Goal: Information Seeking & Learning: Learn about a topic

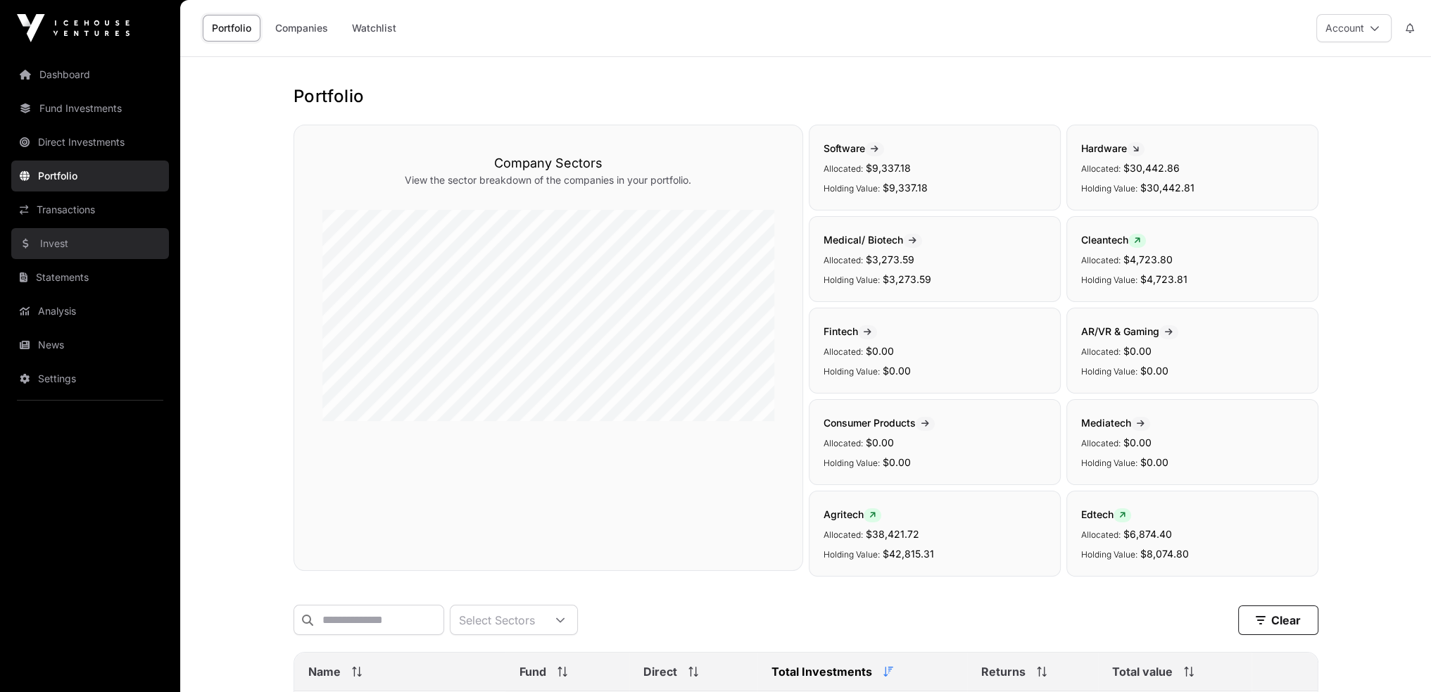
click at [61, 243] on link "Invest" at bounding box center [90, 243] width 158 height 31
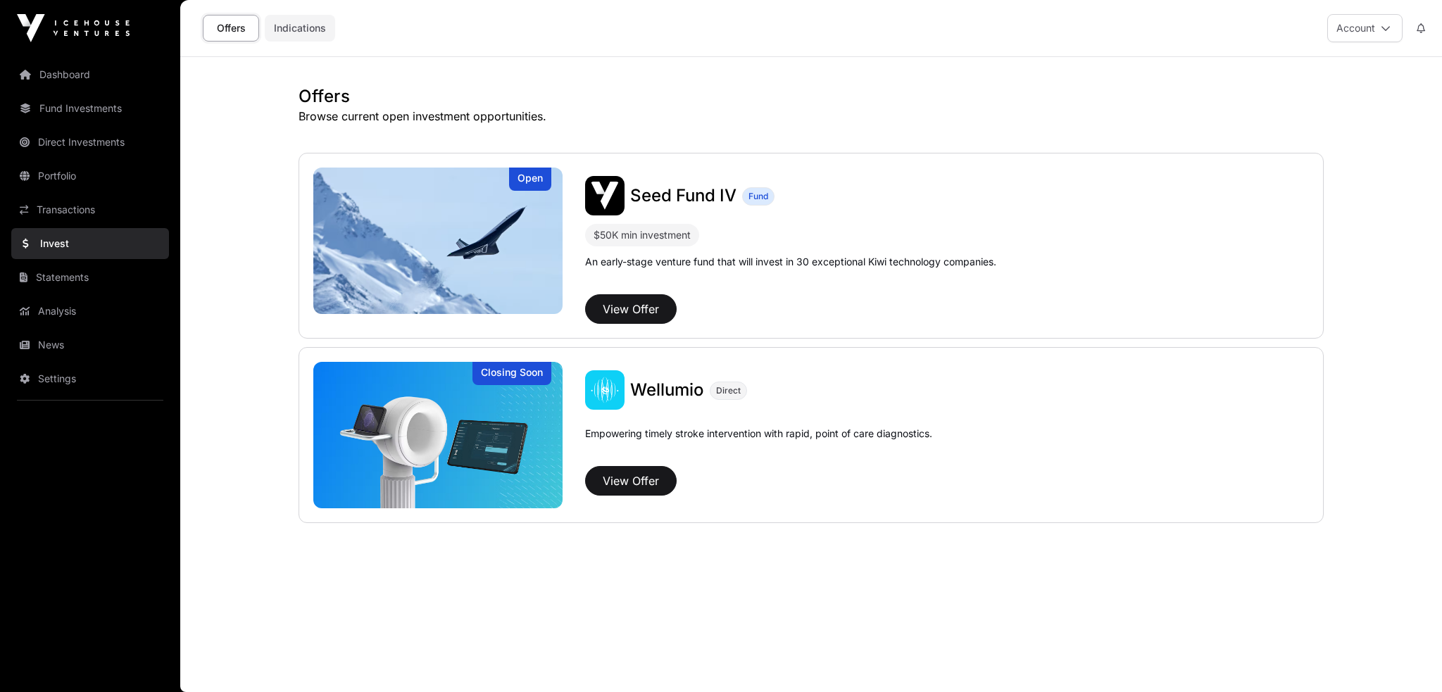
click at [286, 27] on link "Indications" at bounding box center [300, 28] width 70 height 27
click at [320, 27] on link "Indications" at bounding box center [300, 28] width 70 height 27
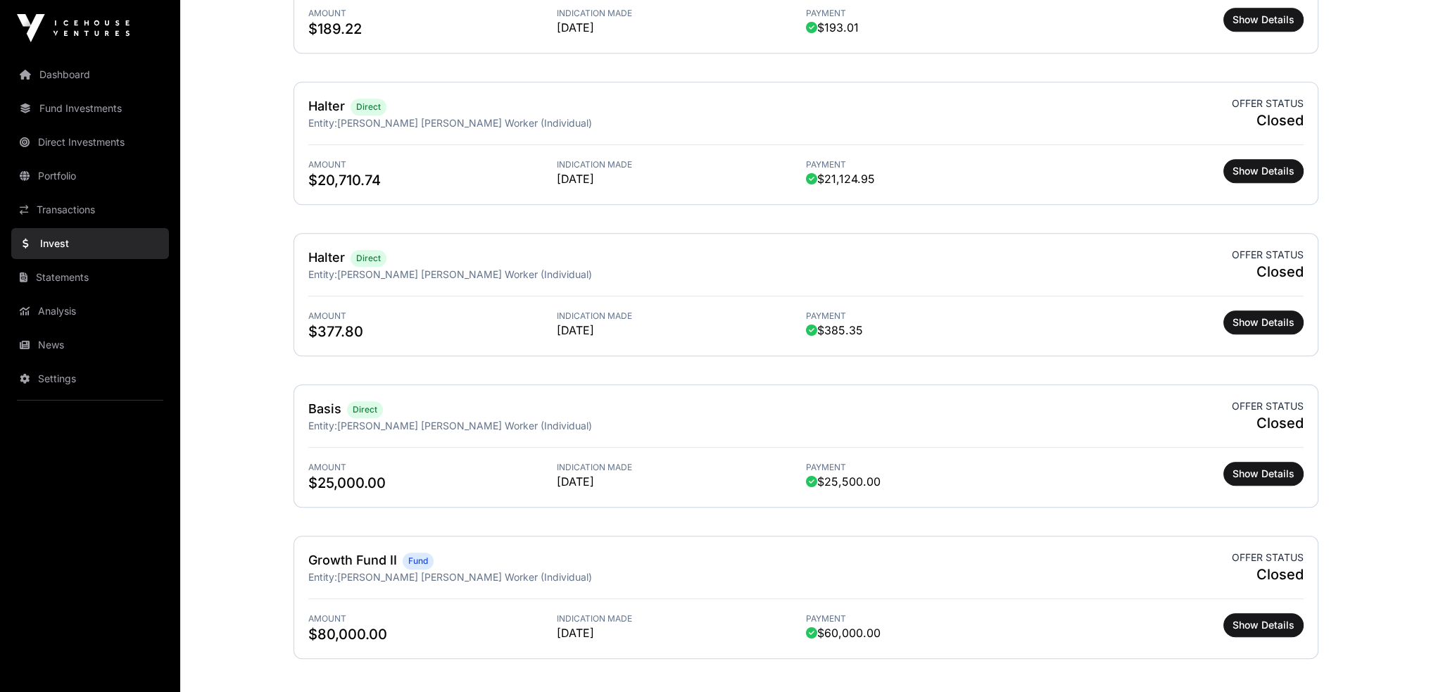
scroll to position [1056, 0]
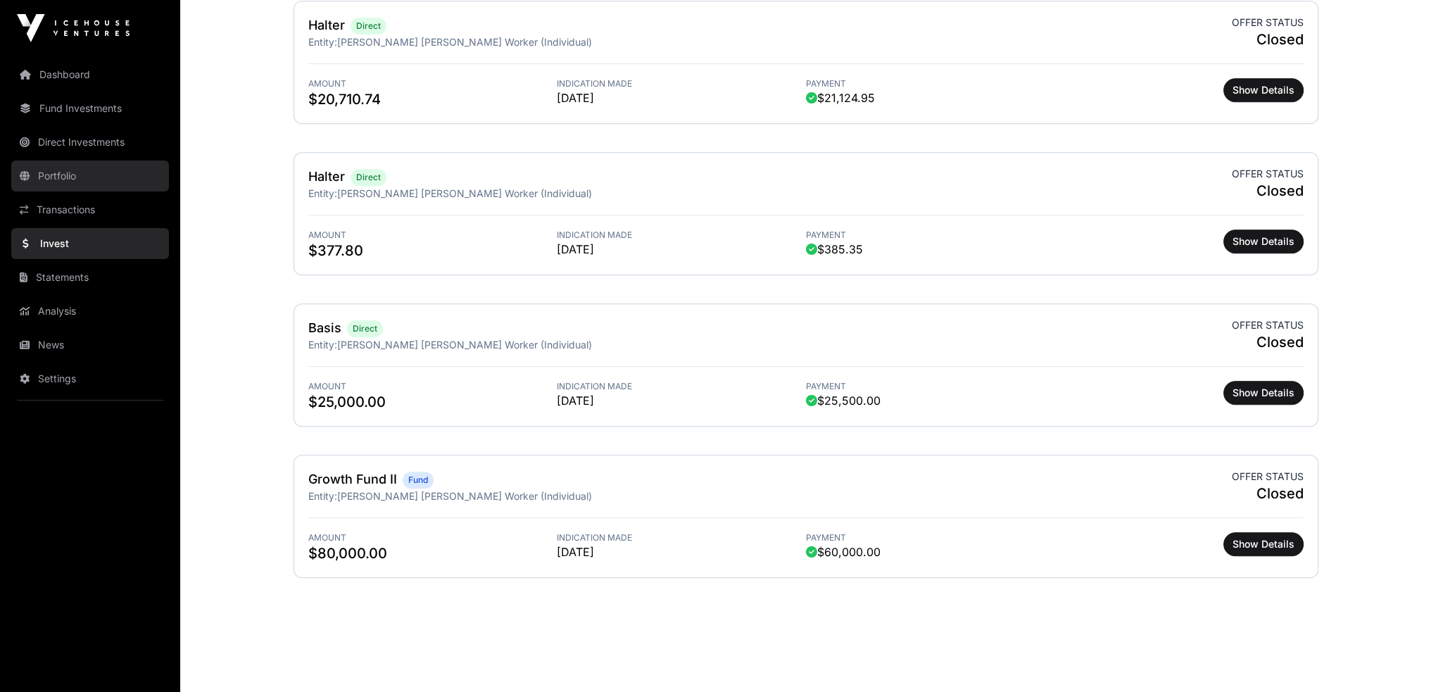
click at [49, 177] on link "Portfolio" at bounding box center [90, 176] width 158 height 31
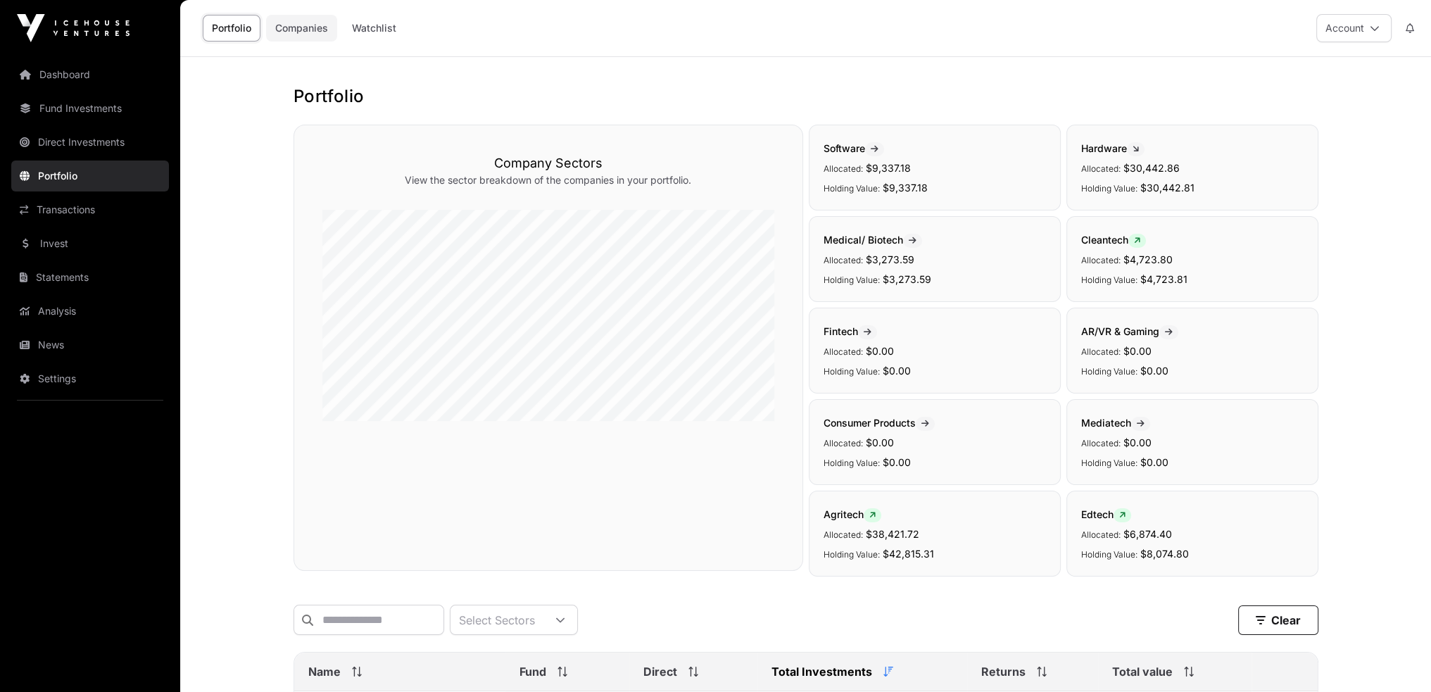
click at [327, 19] on link "Companies" at bounding box center [301, 28] width 71 height 27
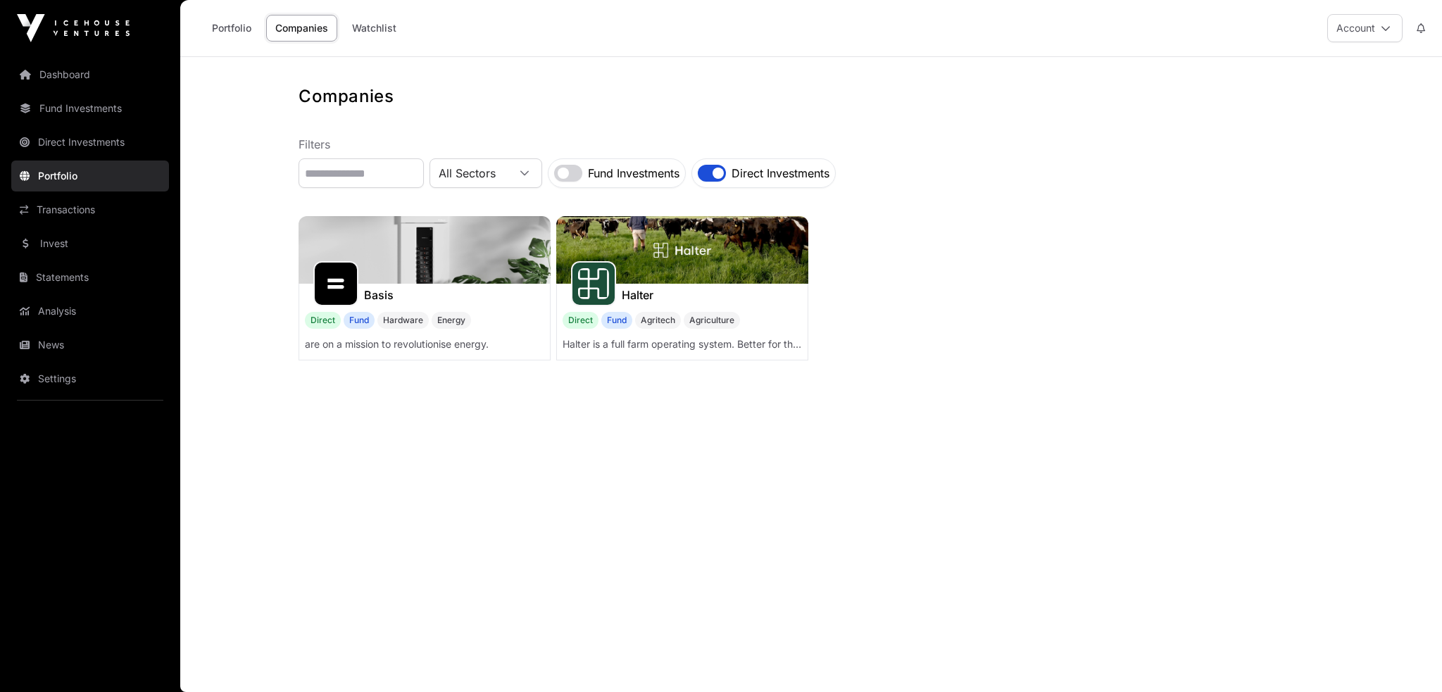
click at [729, 263] on img at bounding box center [682, 250] width 252 height 68
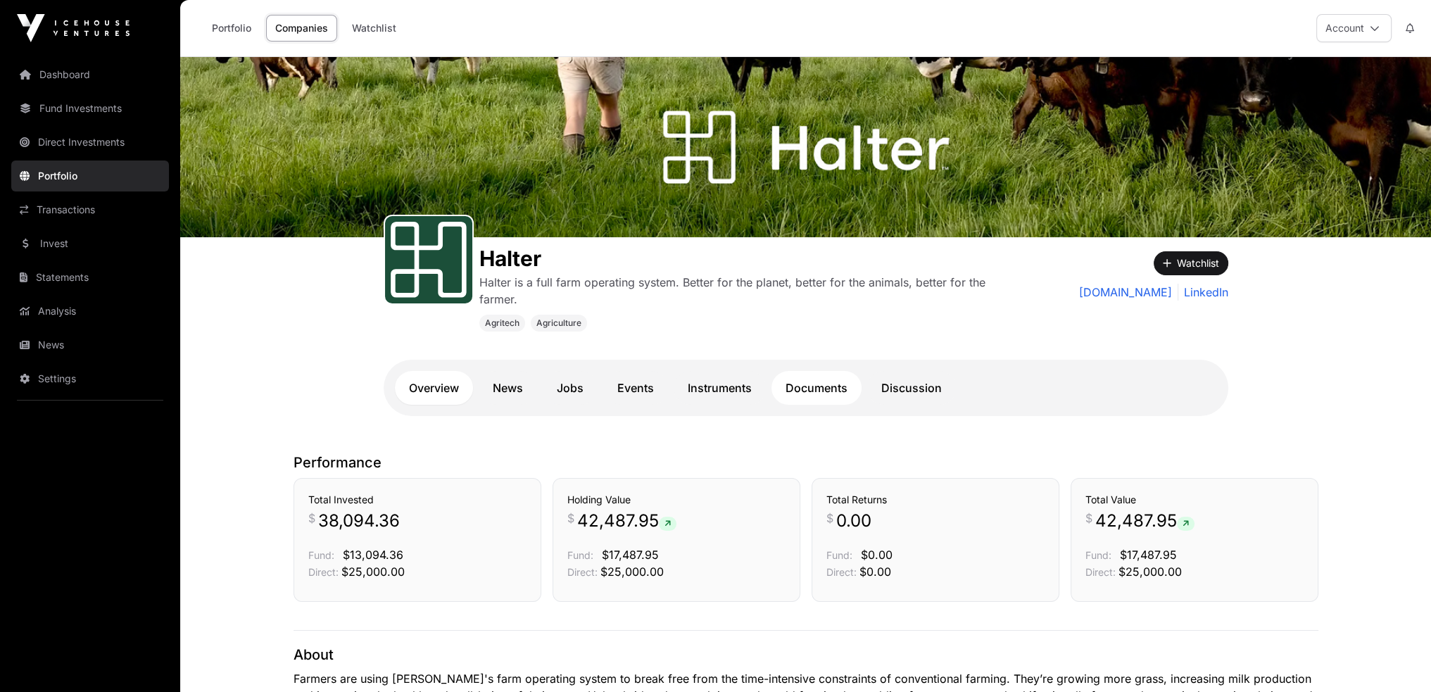
click at [827, 394] on link "Documents" at bounding box center [817, 388] width 90 height 34
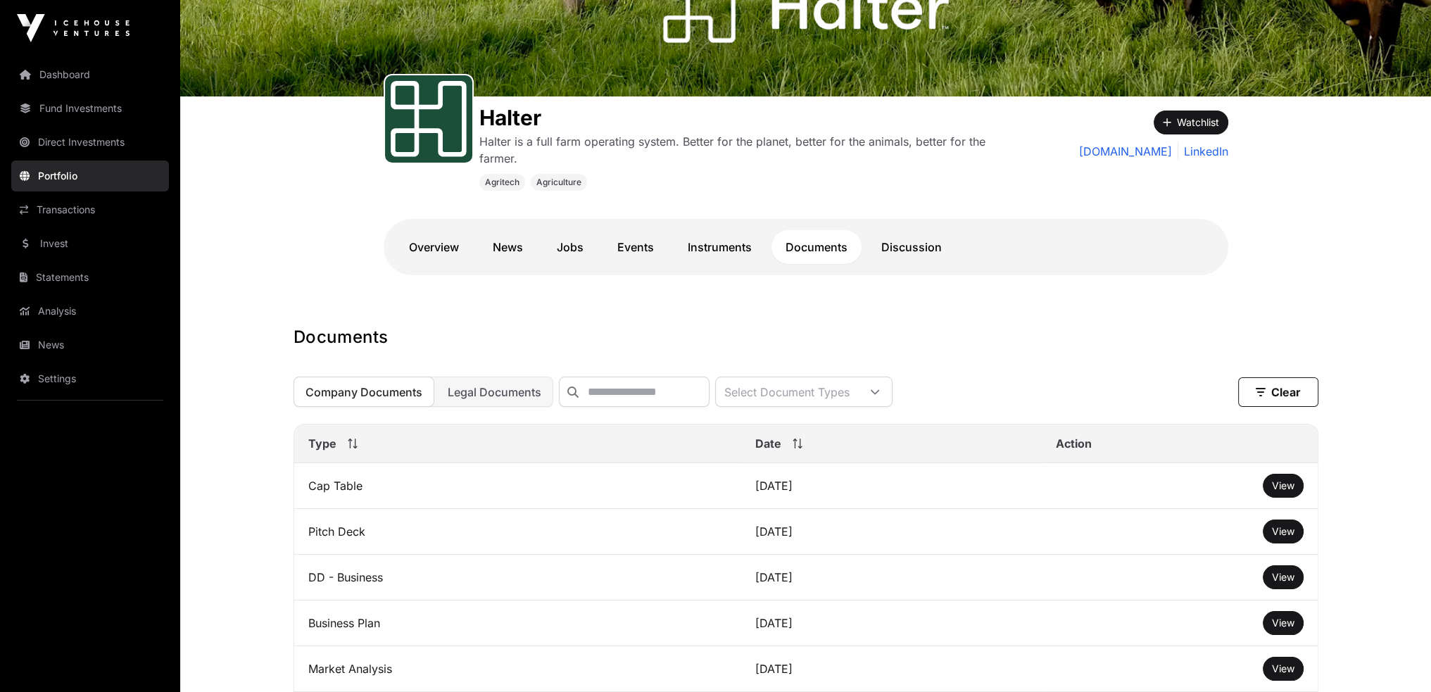
scroll to position [282, 0]
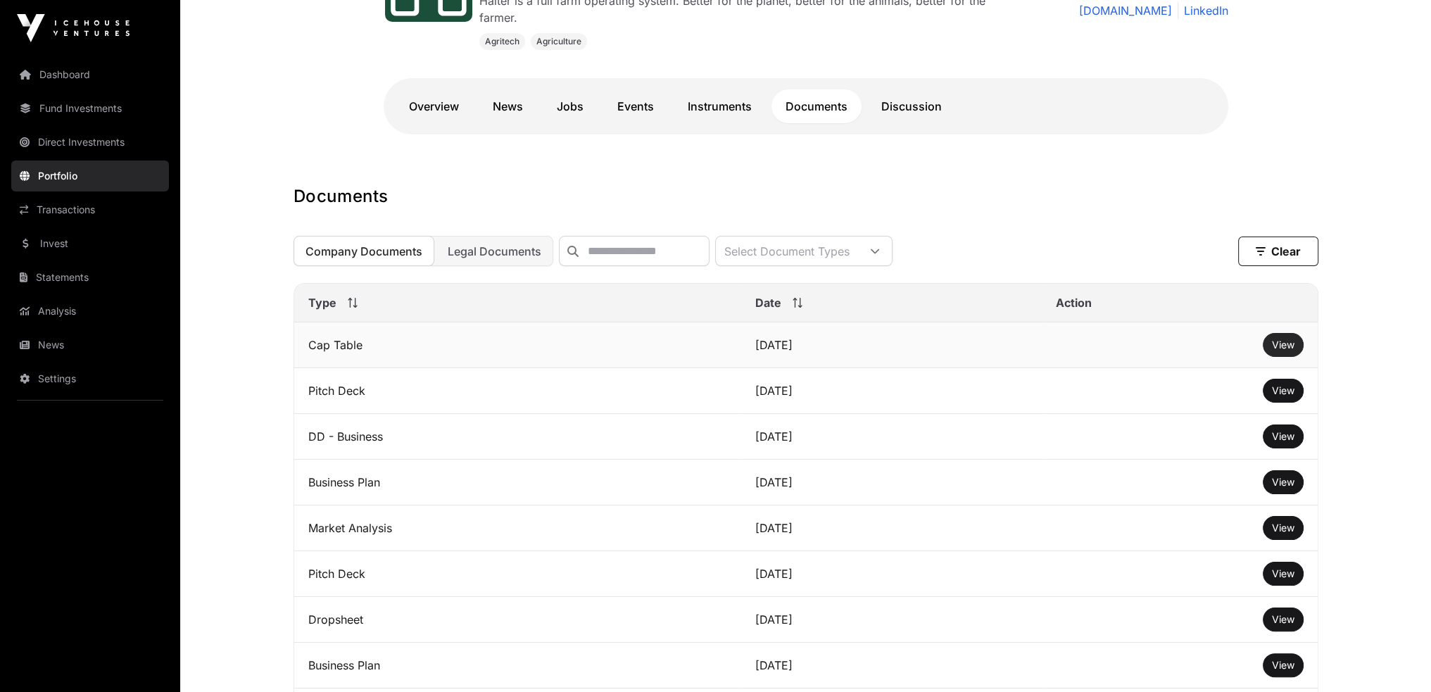
click at [1287, 351] on span "View" at bounding box center [1283, 345] width 23 height 12
click at [484, 247] on button "Legal Documents" at bounding box center [495, 251] width 118 height 30
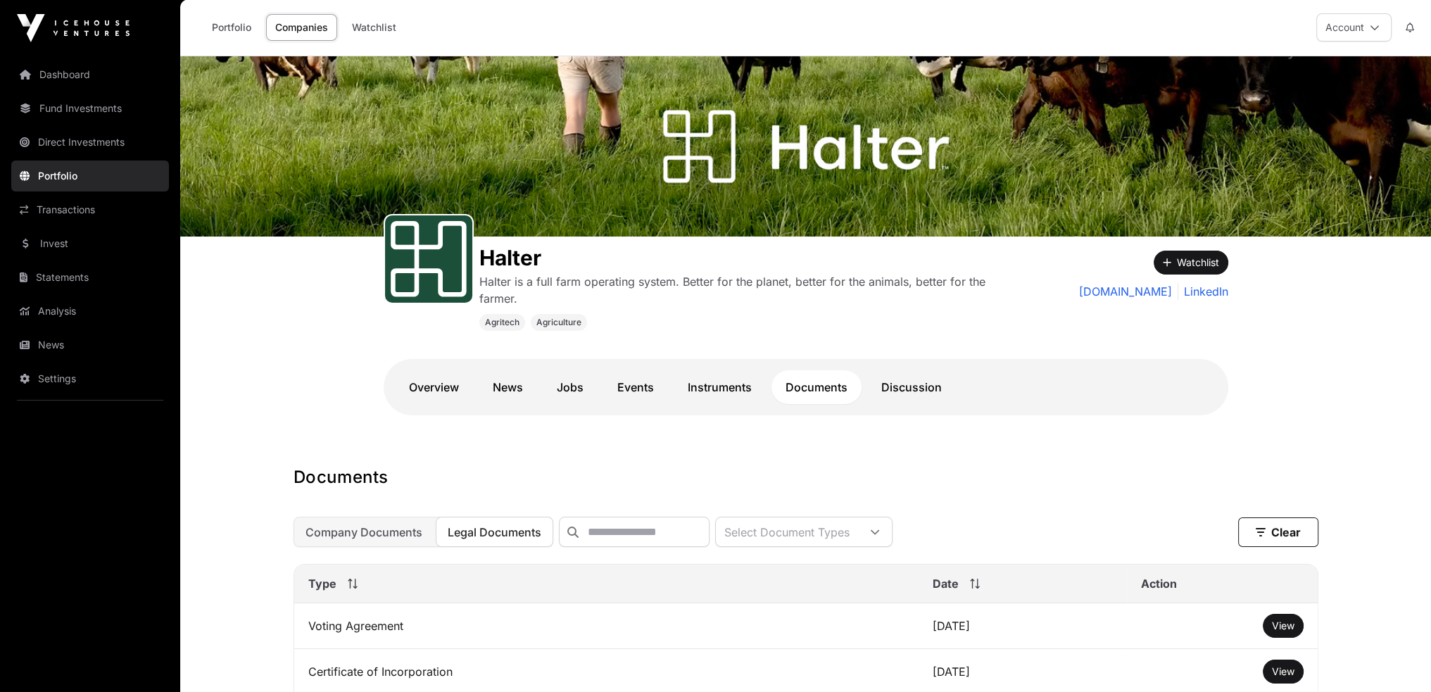
scroll to position [0, 0]
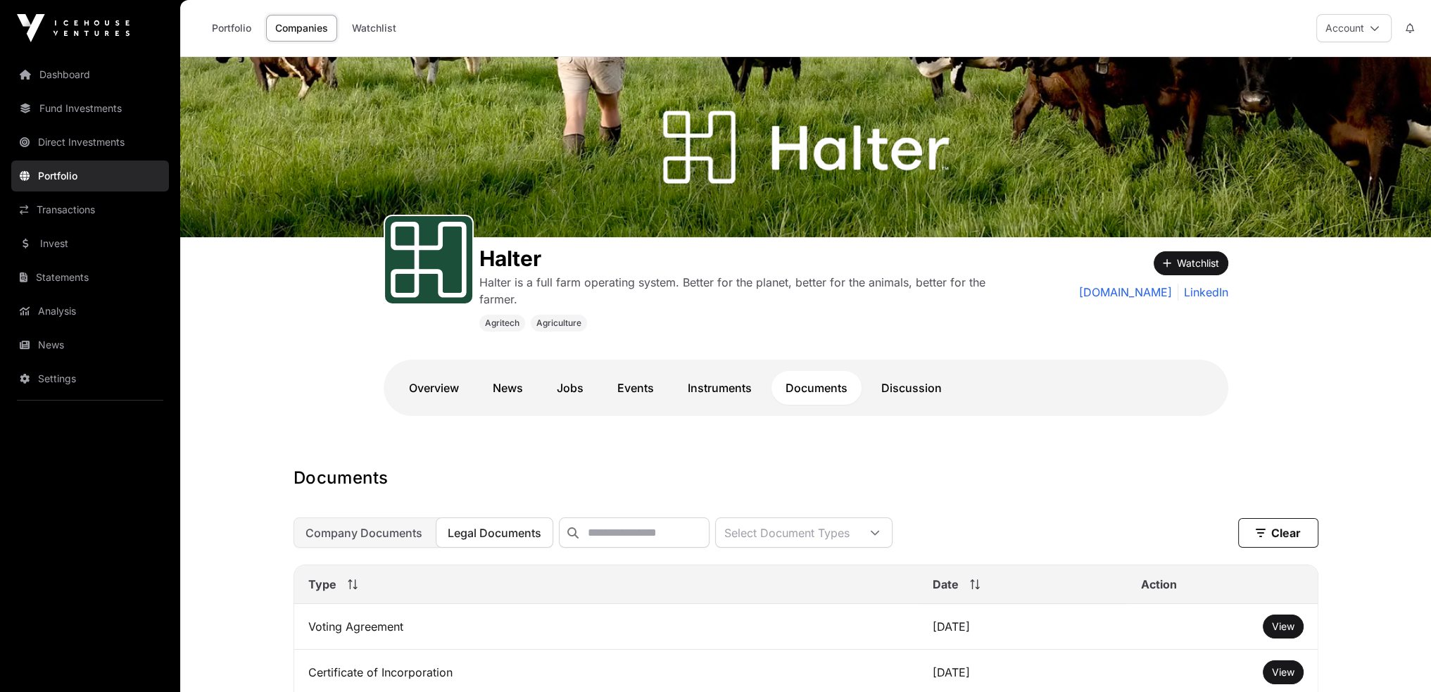
click at [298, 25] on link "Companies" at bounding box center [301, 28] width 71 height 27
click at [218, 36] on link "Portfolio" at bounding box center [232, 28] width 58 height 27
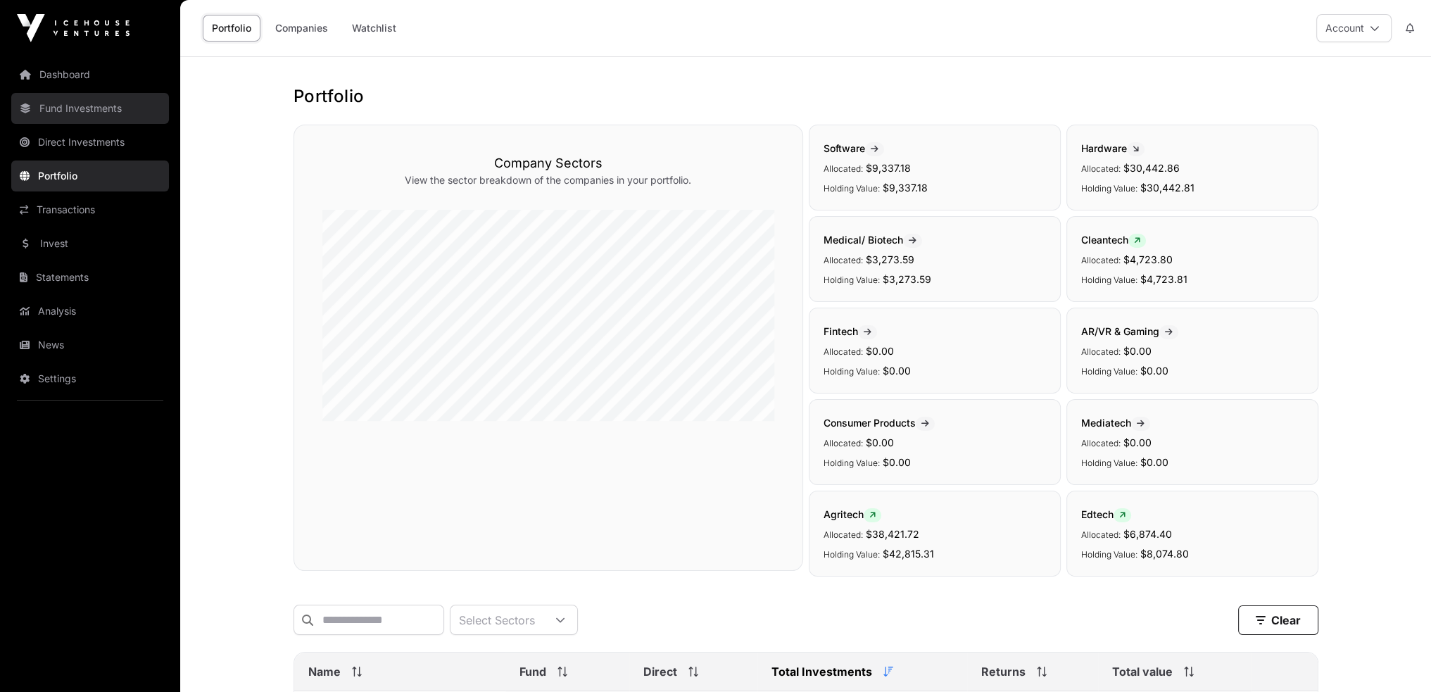
click at [107, 98] on link "Fund Investments" at bounding box center [90, 108] width 158 height 31
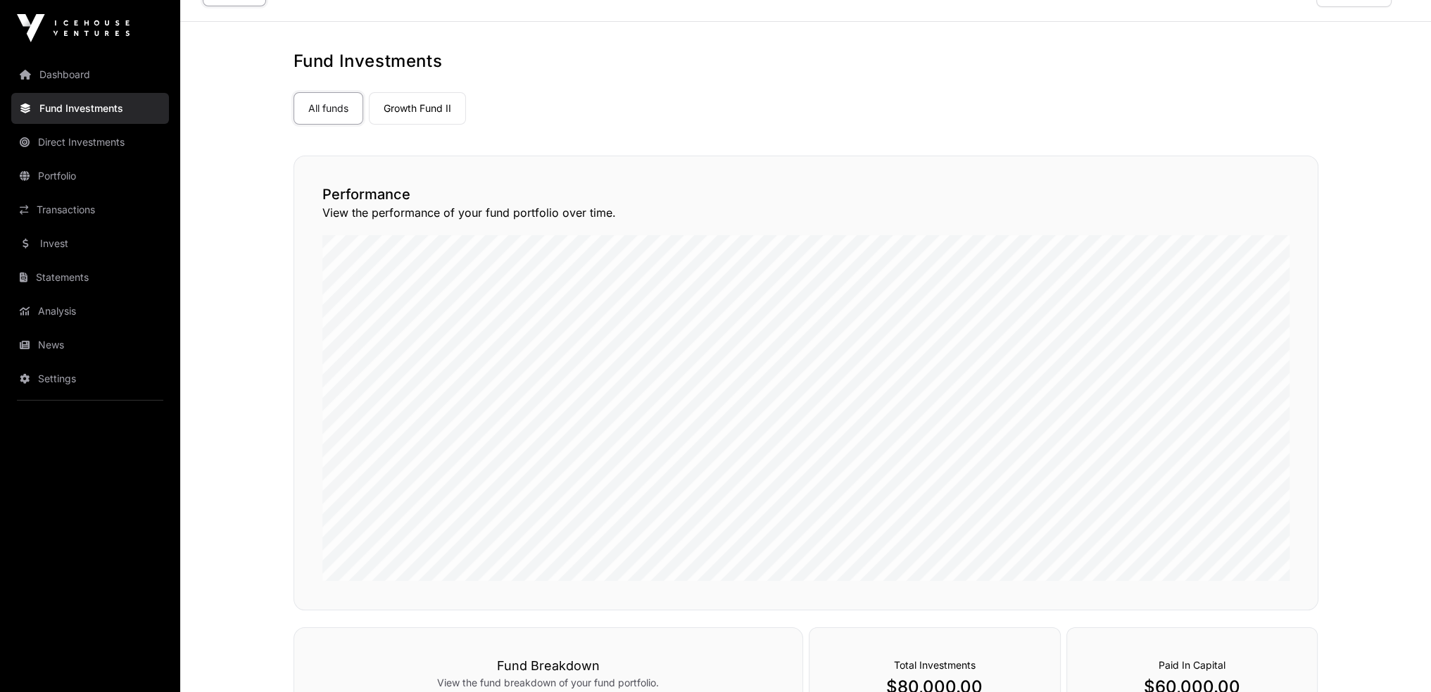
scroll to position [23, 0]
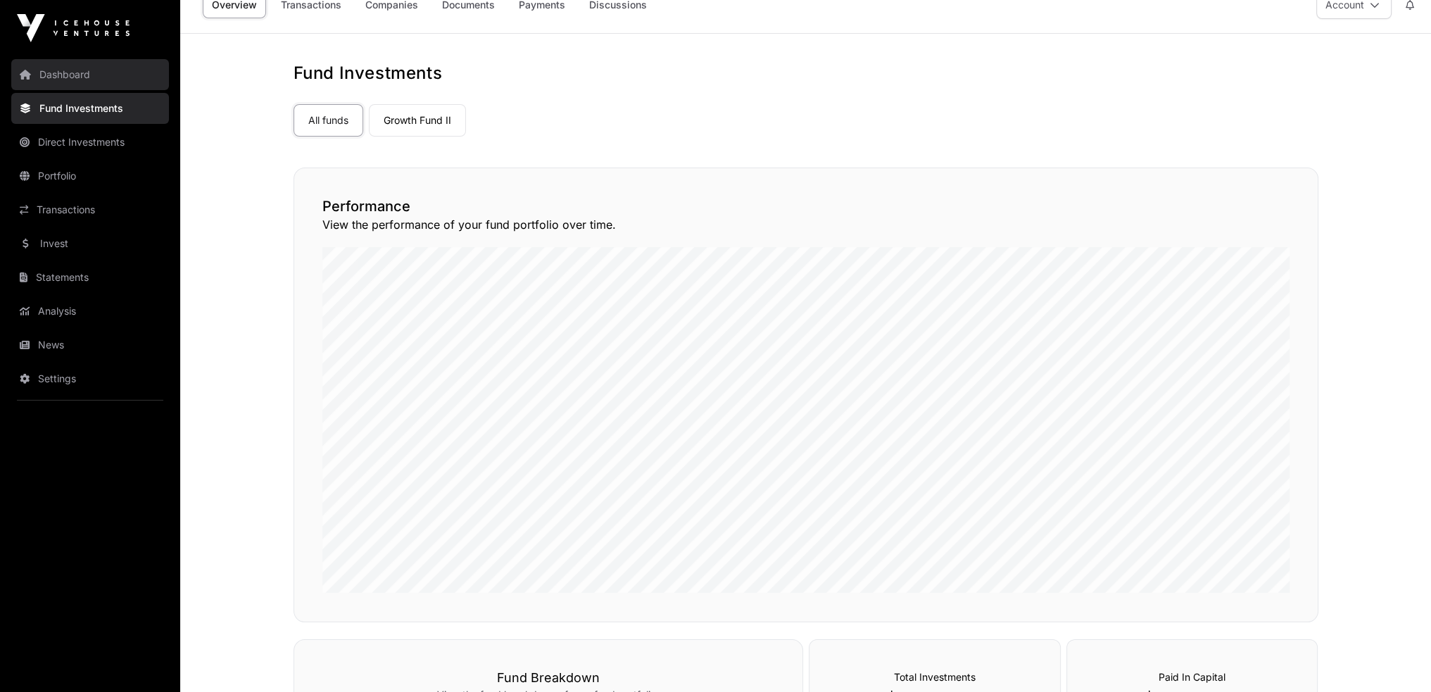
click at [91, 75] on link "Dashboard" at bounding box center [90, 74] width 158 height 31
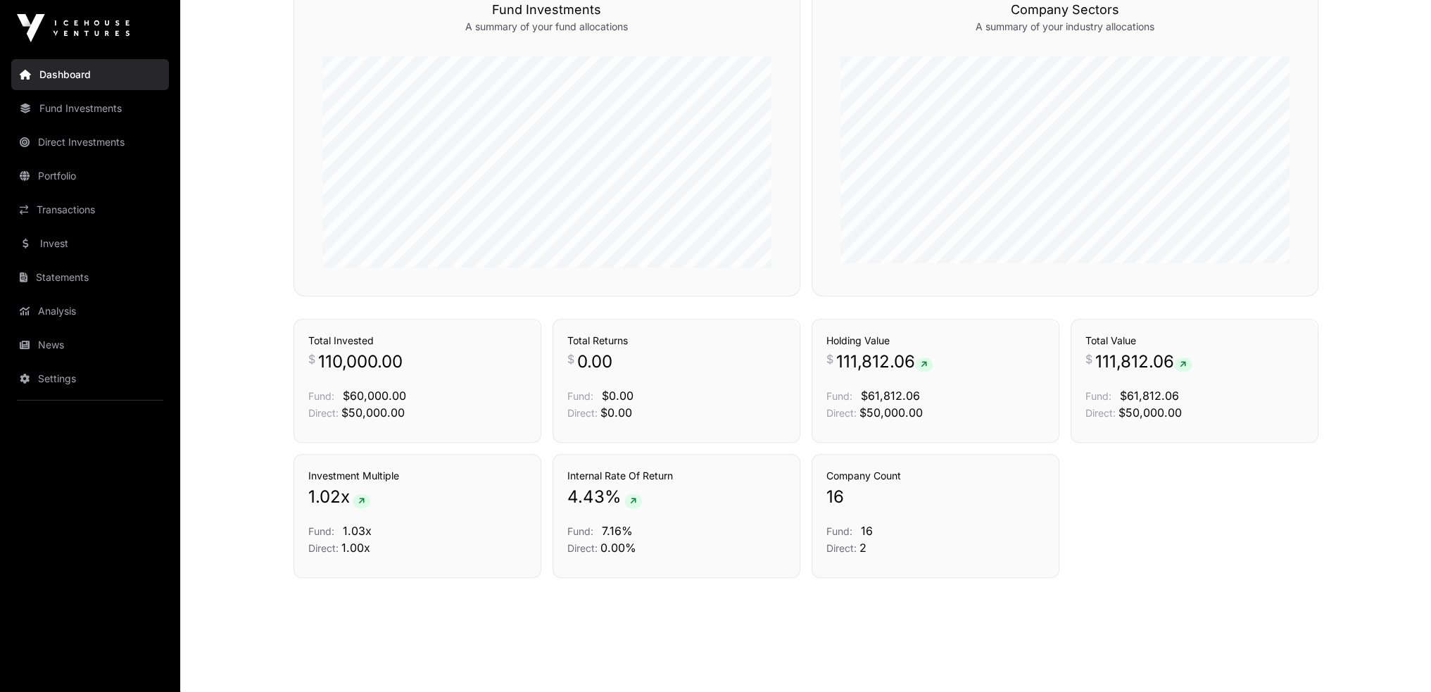
scroll to position [659, 0]
click at [73, 173] on link "Portfolio" at bounding box center [90, 176] width 158 height 31
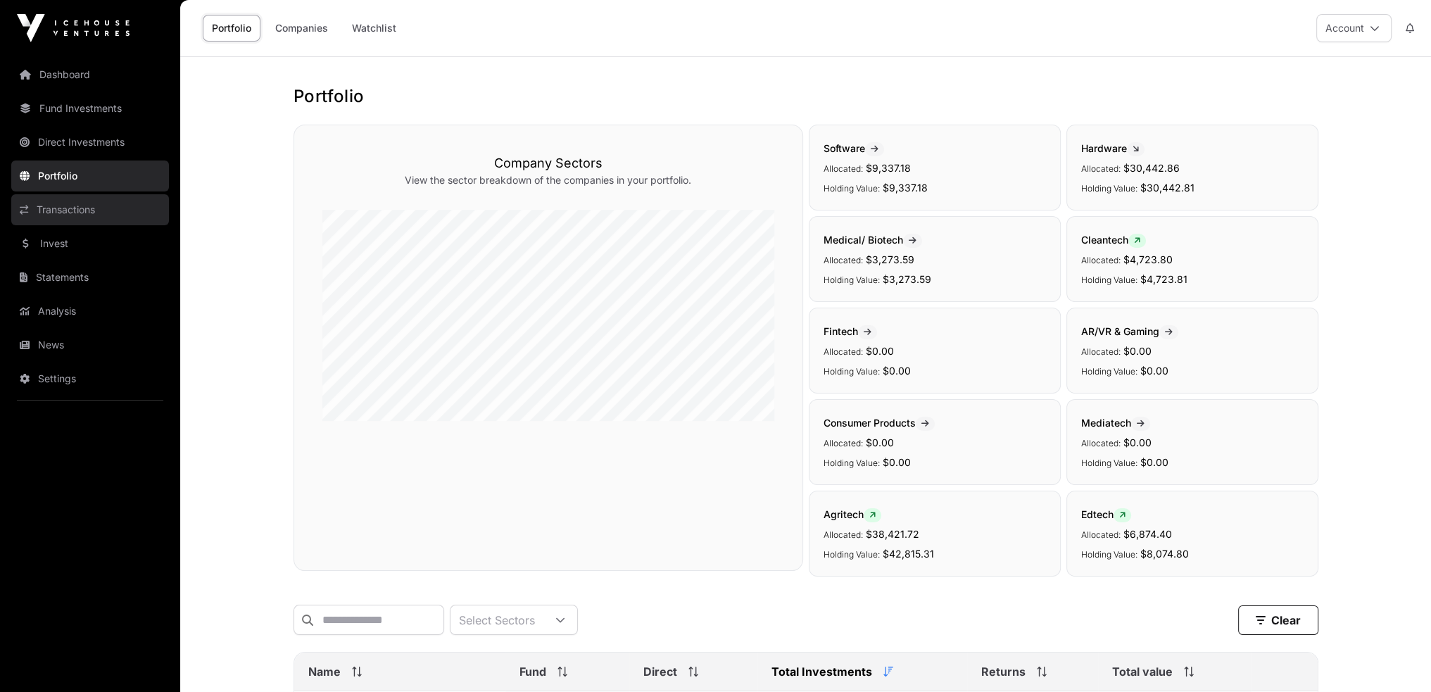
click at [63, 211] on link "Transactions" at bounding box center [90, 209] width 158 height 31
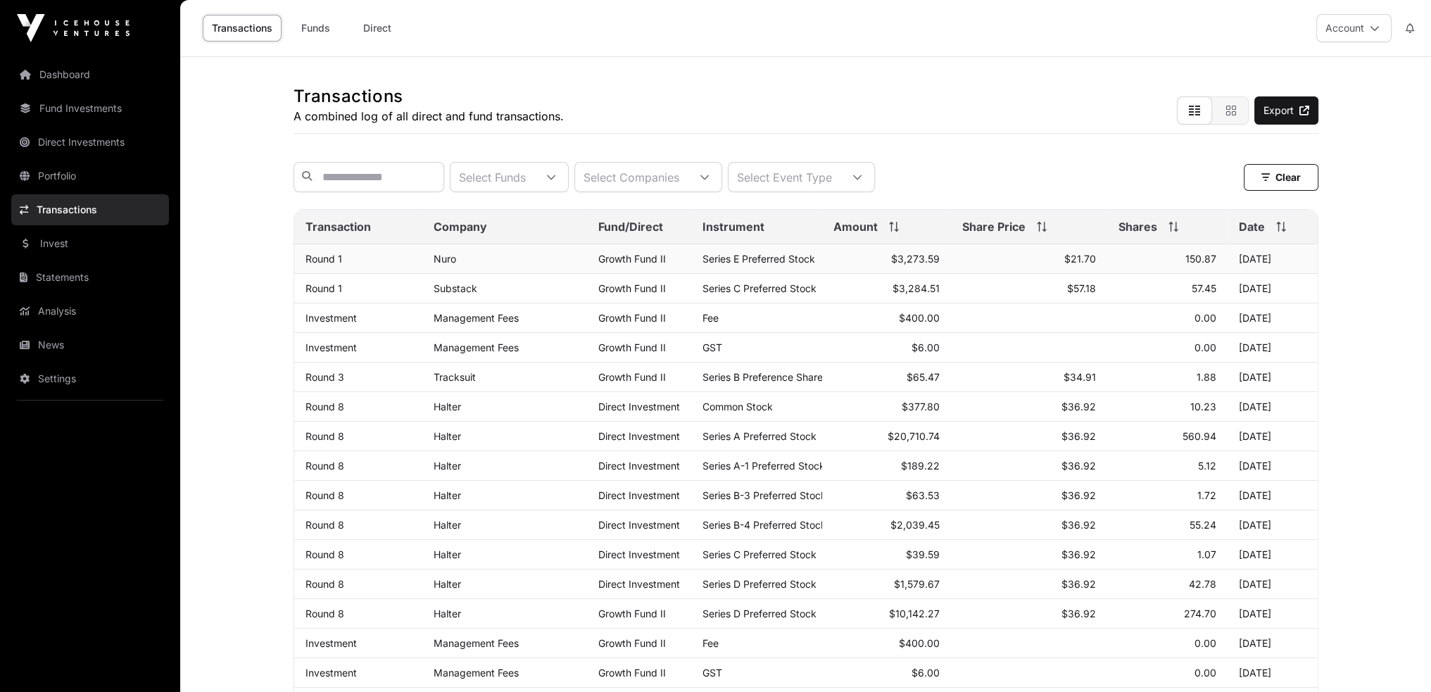
click at [459, 265] on div "Nuro" at bounding box center [505, 259] width 142 height 12
click at [441, 265] on link "Nuro" at bounding box center [445, 259] width 23 height 12
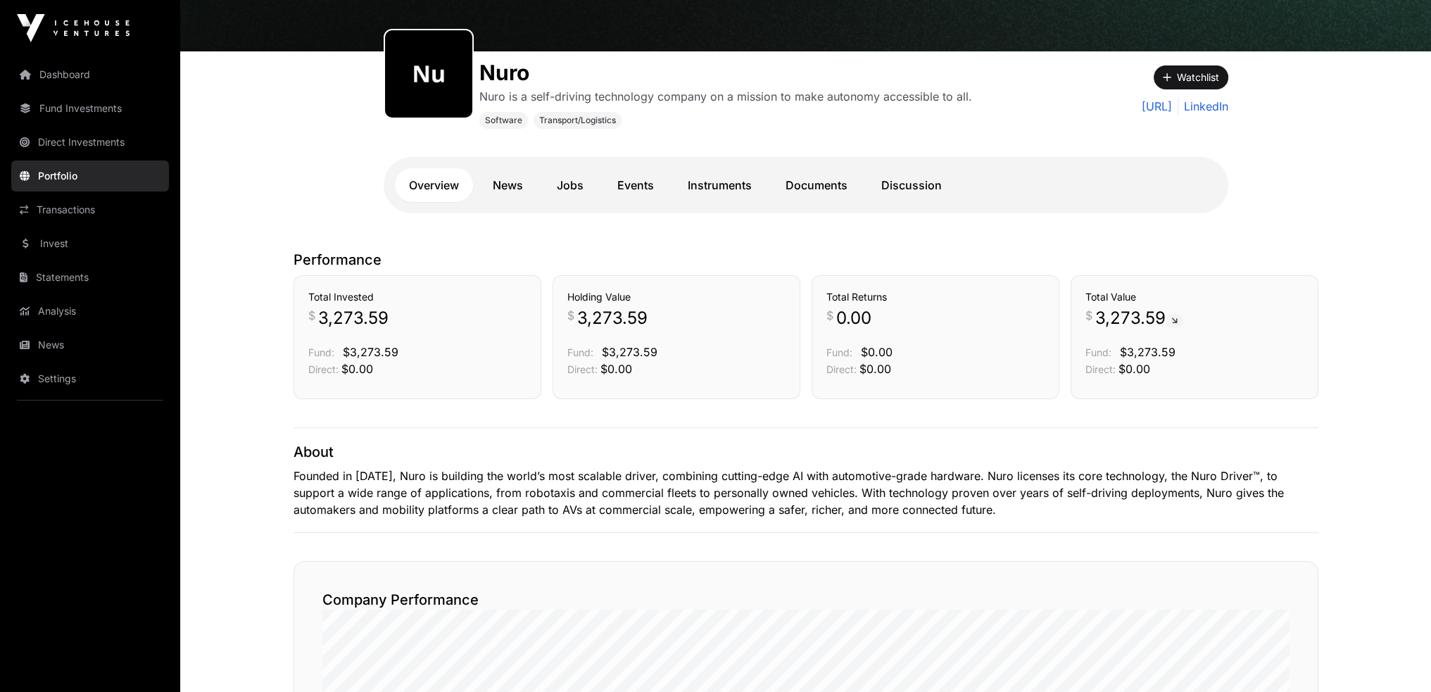
scroll to position [129, 0]
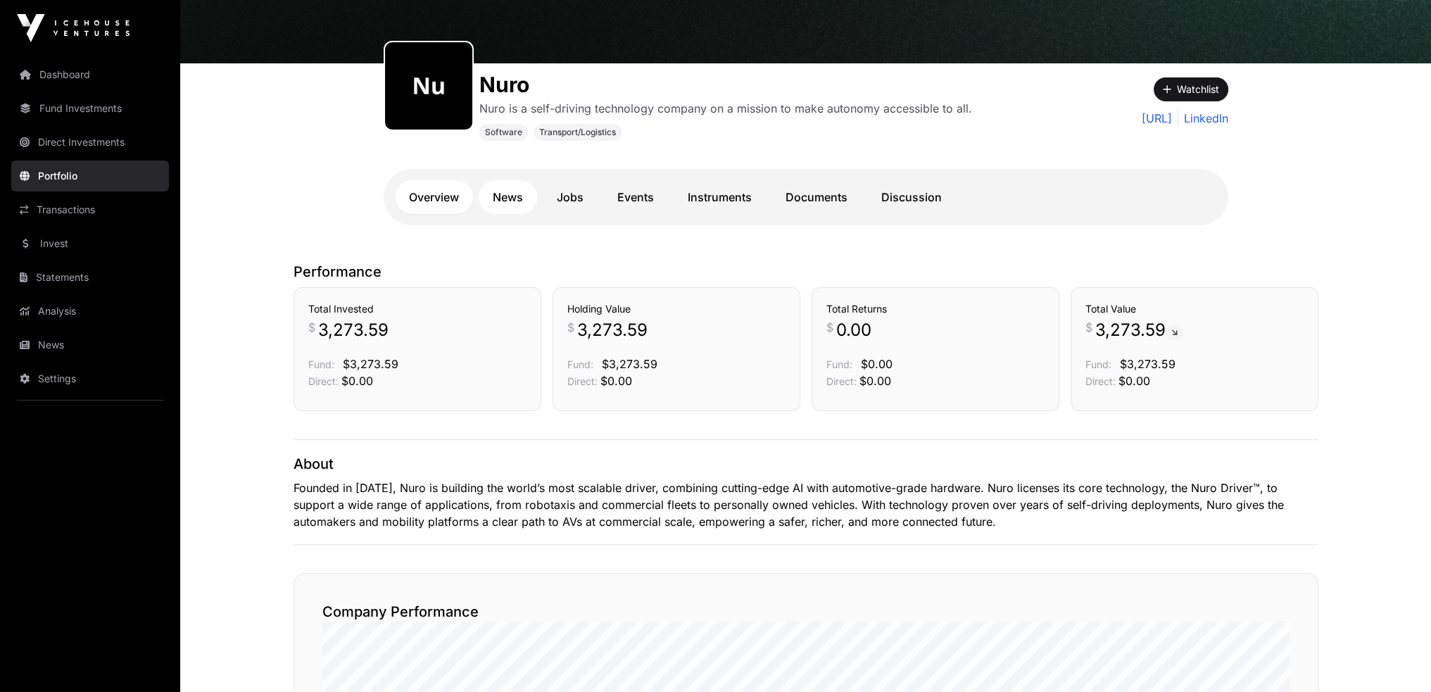
click at [508, 199] on link "News" at bounding box center [508, 197] width 58 height 34
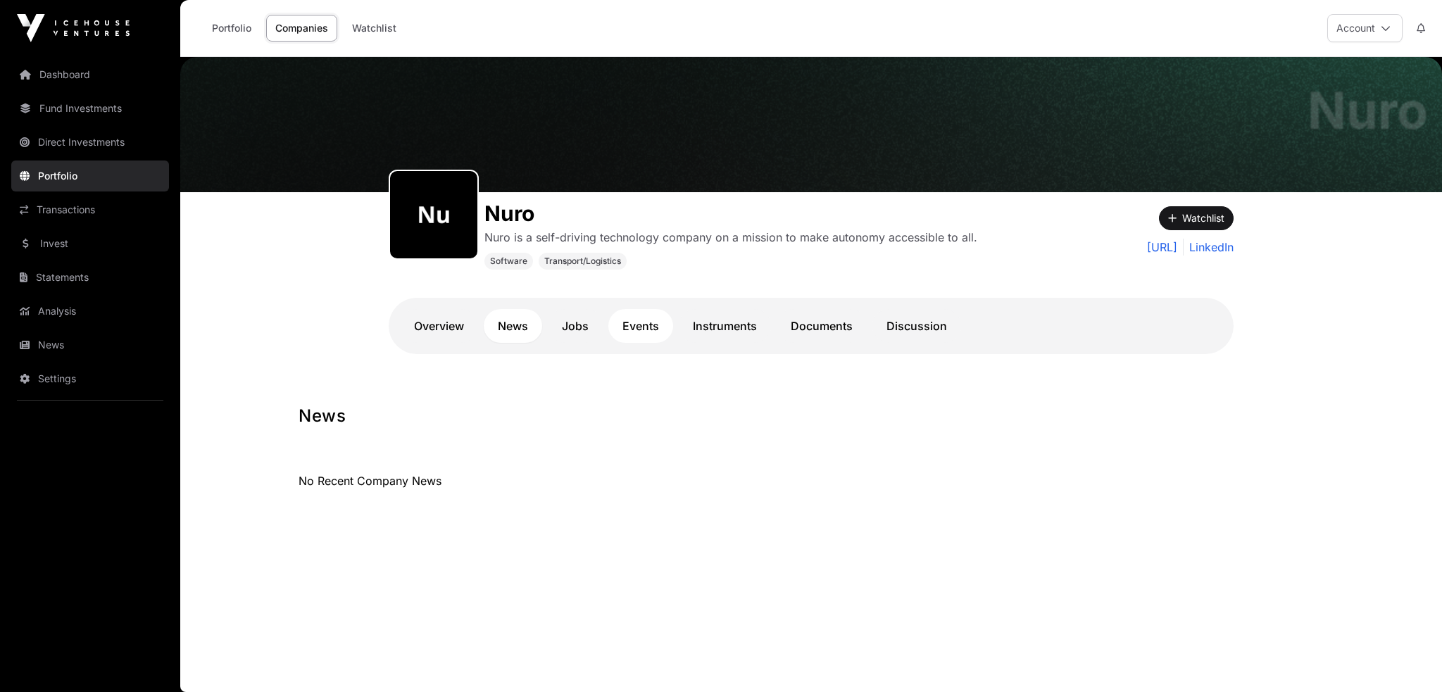
click at [648, 321] on link "Events" at bounding box center [640, 326] width 65 height 34
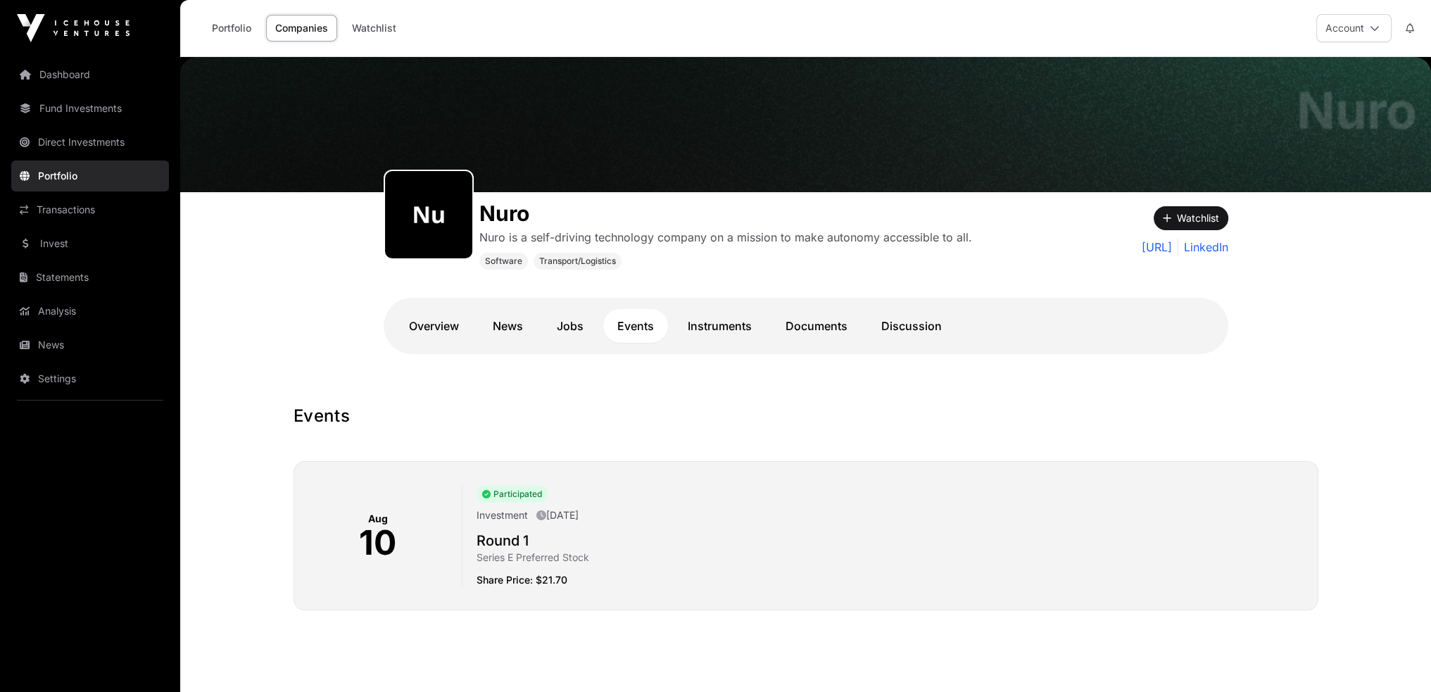
click at [715, 323] on link "Instruments" at bounding box center [720, 326] width 92 height 34
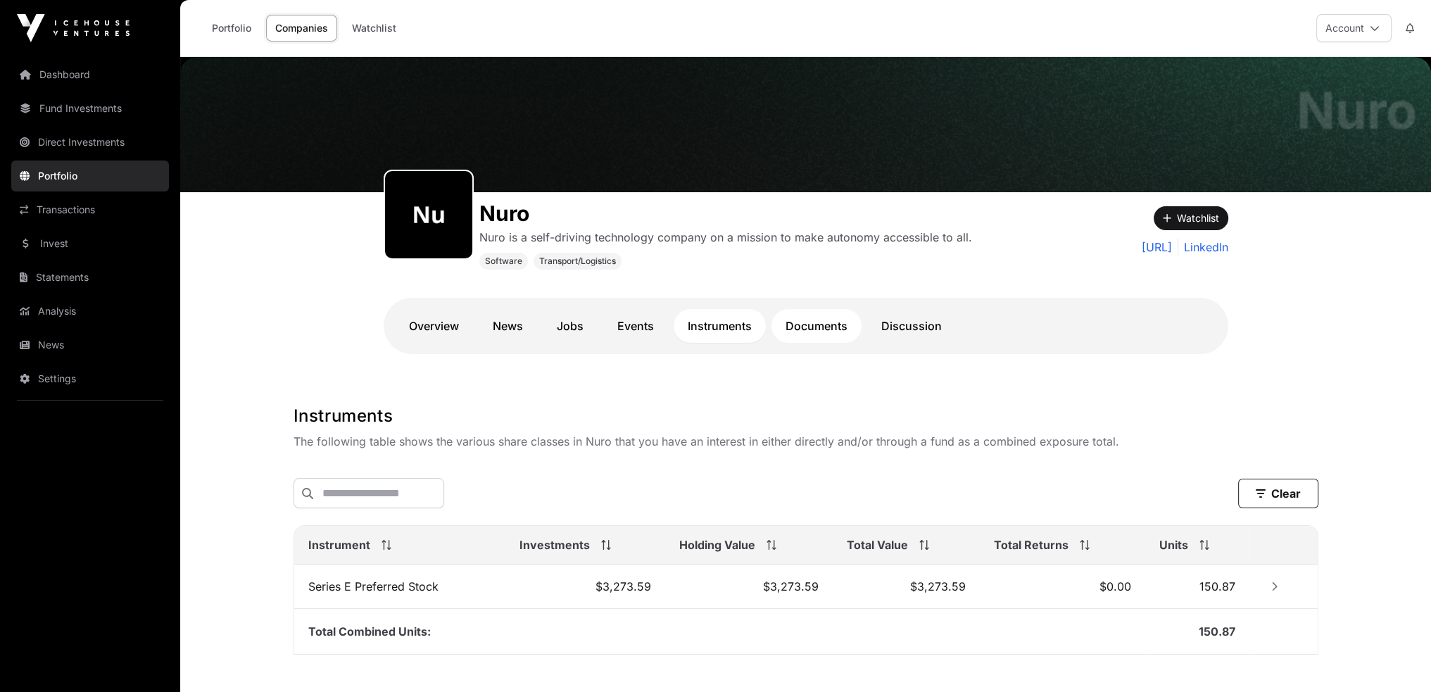
click at [825, 325] on link "Documents" at bounding box center [817, 326] width 90 height 34
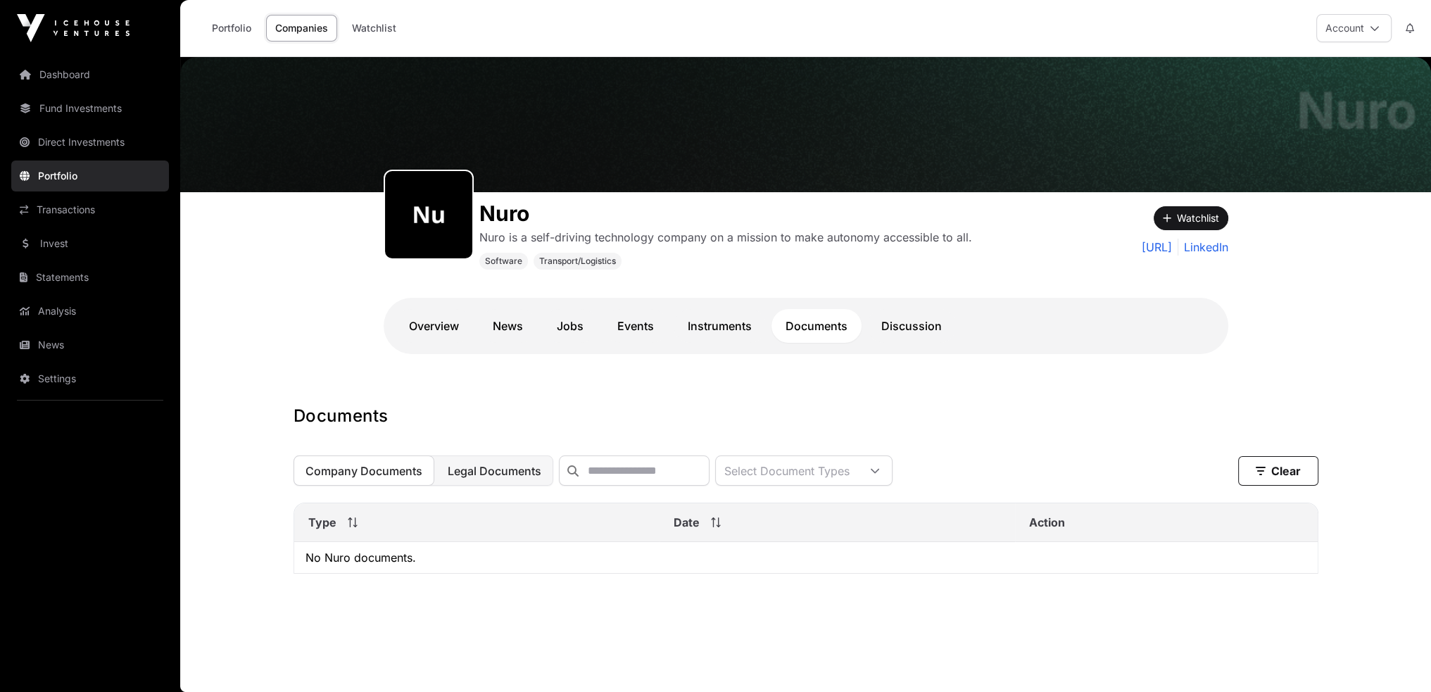
click at [504, 478] on span "Legal Documents" at bounding box center [495, 471] width 94 height 14
click at [910, 320] on link "Discussion" at bounding box center [911, 326] width 89 height 34
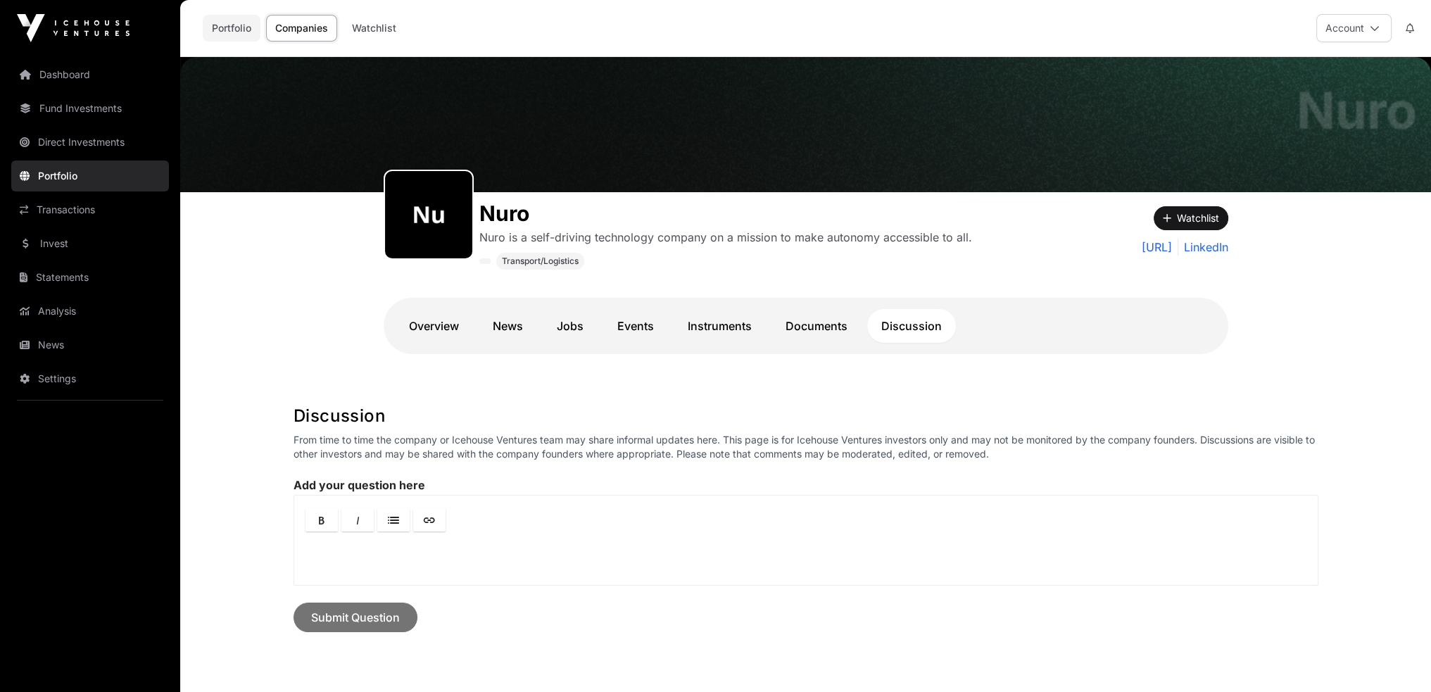
click at [217, 35] on link "Portfolio" at bounding box center [232, 28] width 58 height 27
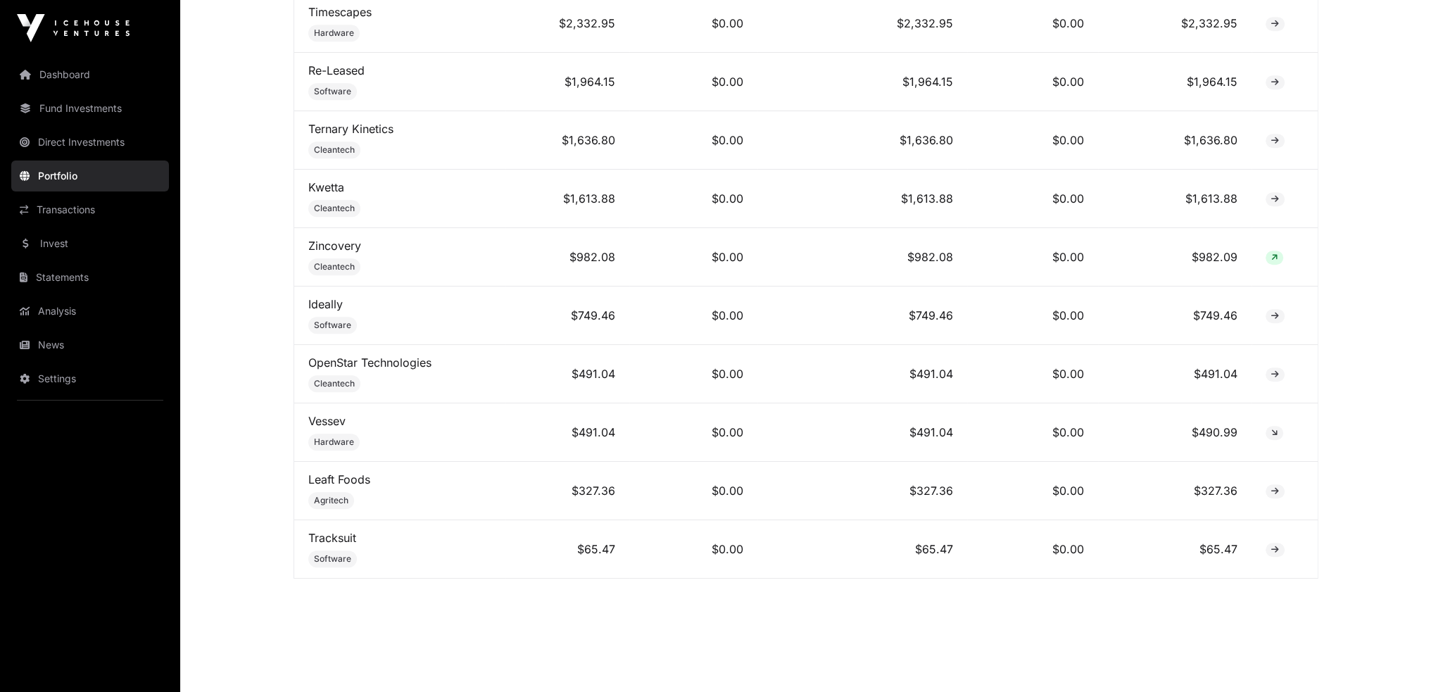
scroll to position [1049, 0]
click at [65, 213] on link "Transactions" at bounding box center [90, 209] width 158 height 31
